Goal: Find specific page/section: Find specific page/section

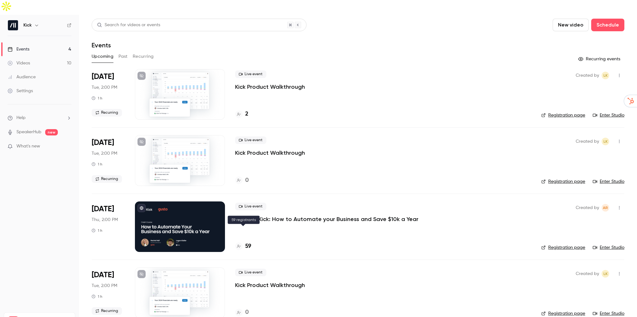
click at [247, 242] on h4 "59" at bounding box center [248, 246] width 6 height 9
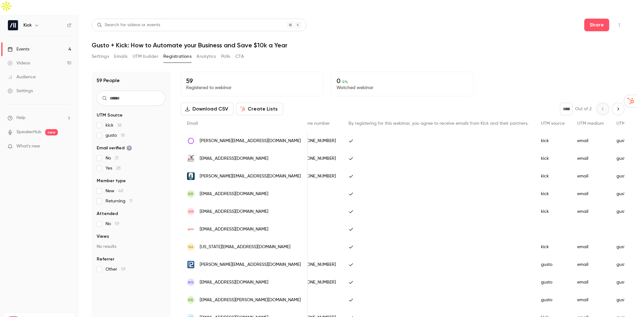
click at [46, 42] on link "Events 4" at bounding box center [39, 49] width 79 height 14
